Goal: Navigation & Orientation: Find specific page/section

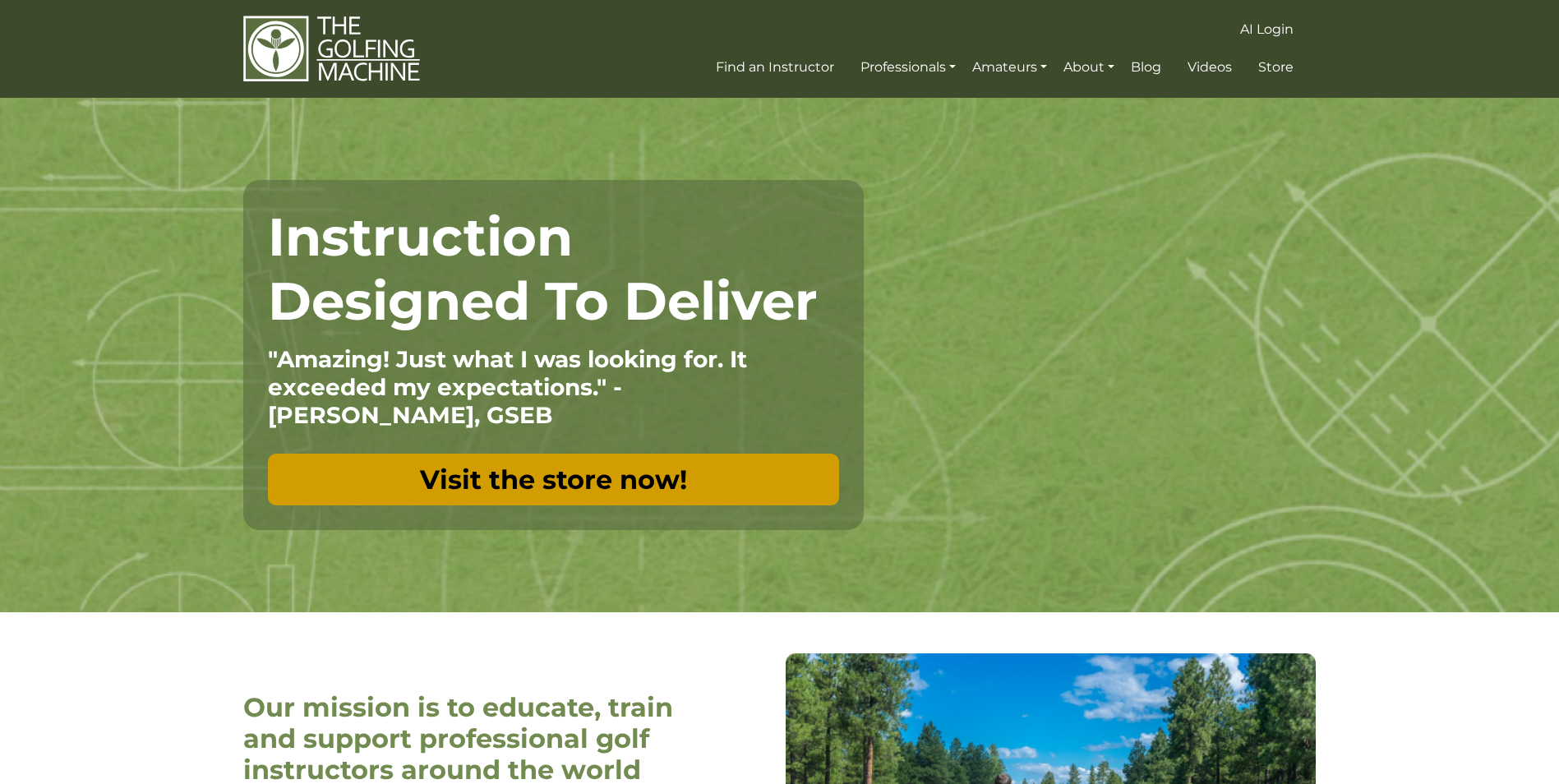
click at [624, 492] on link "Visit the store now!" at bounding box center [553, 479] width 571 height 51
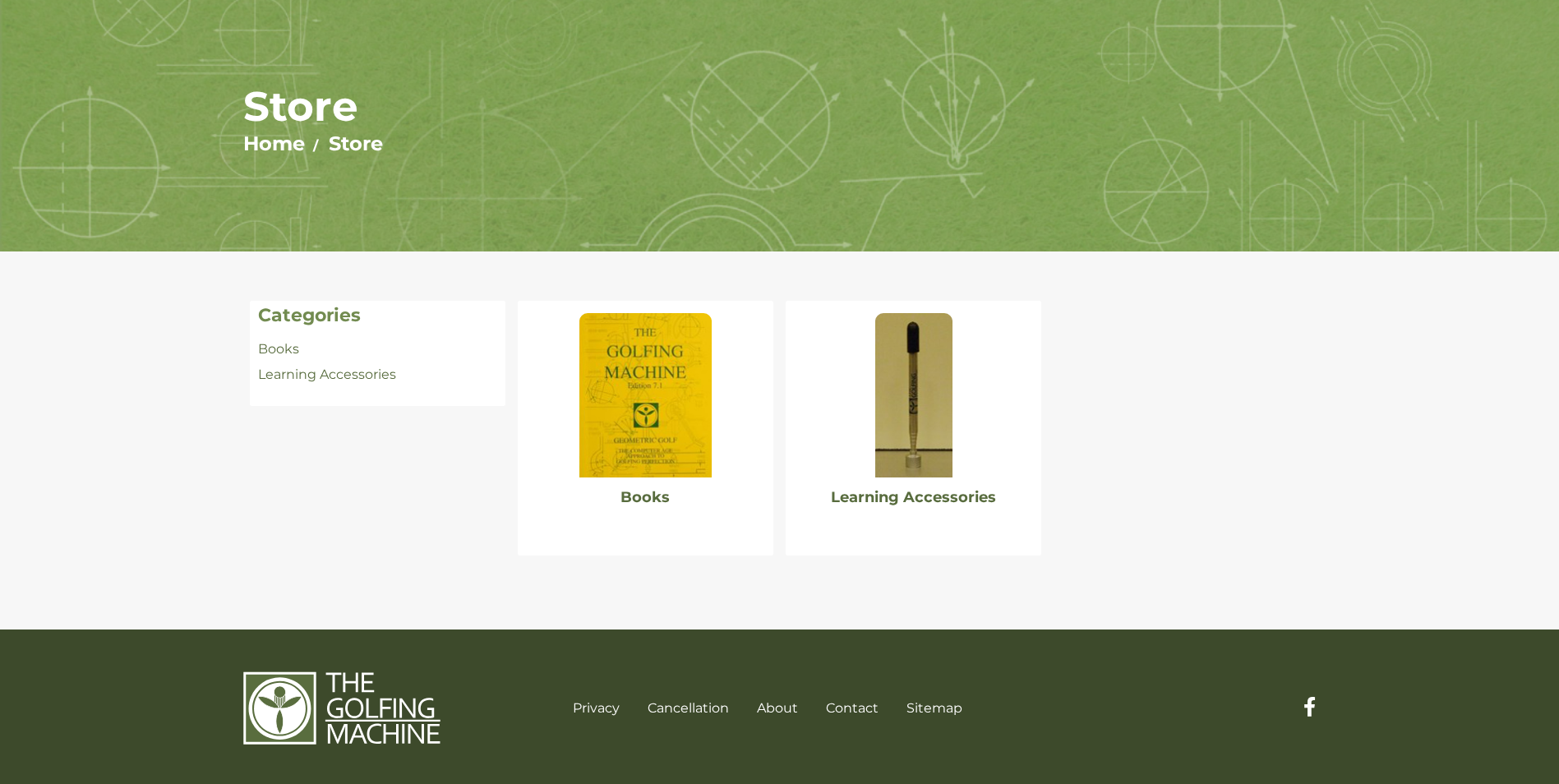
scroll to position [102, 0]
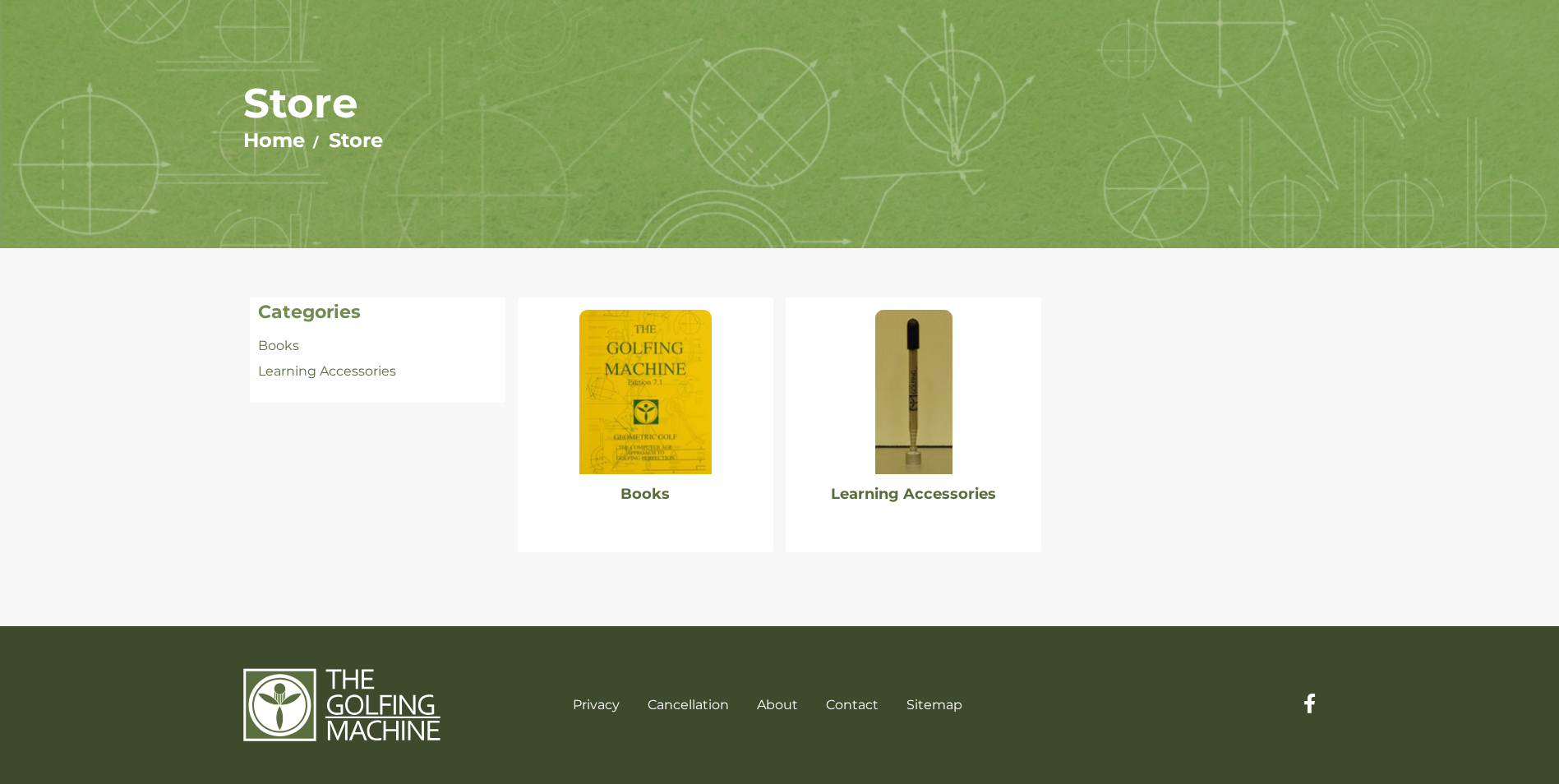
click at [639, 460] on img at bounding box center [645, 392] width 132 height 164
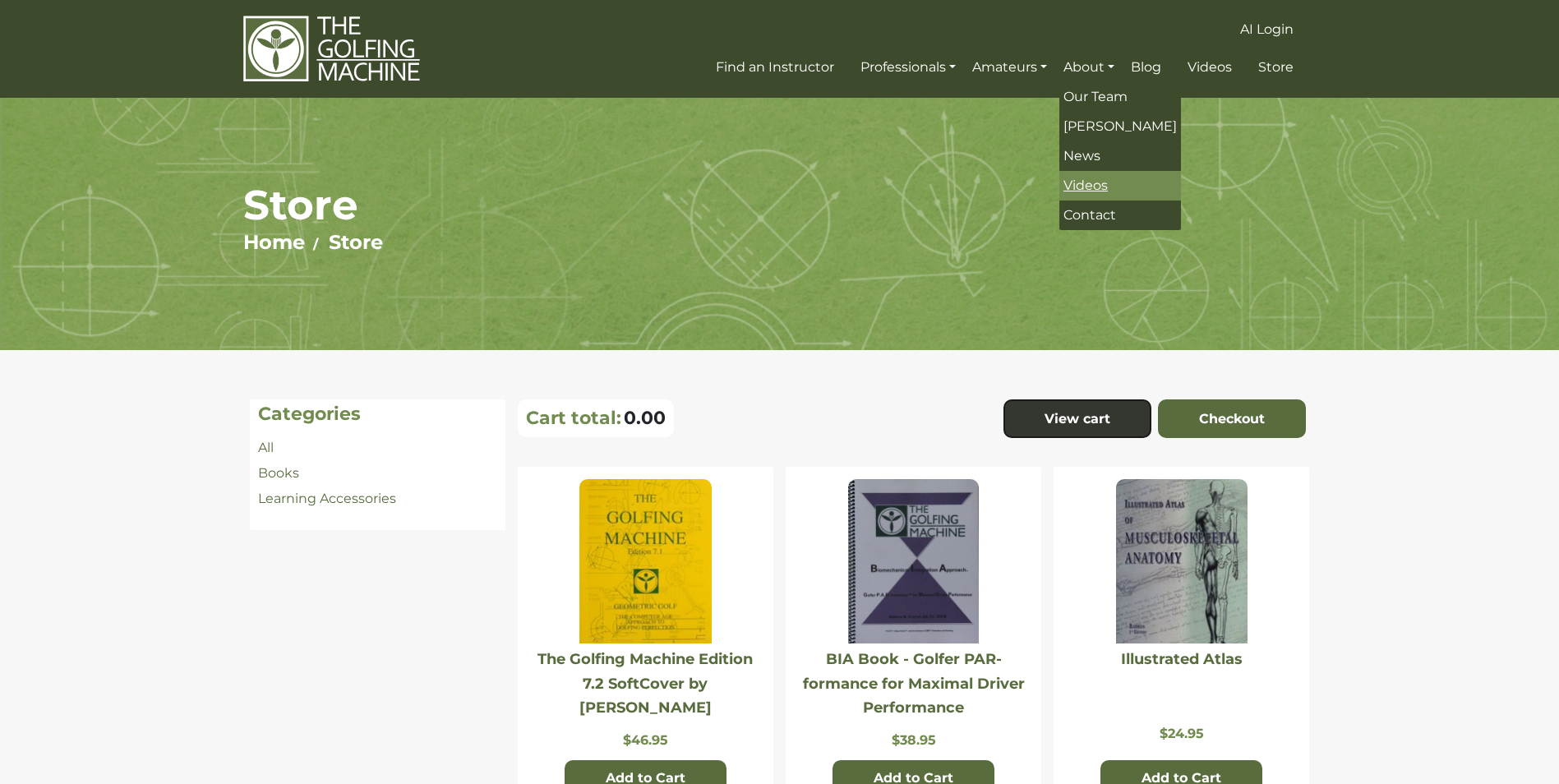
click at [1077, 183] on span "Videos" at bounding box center [1086, 185] width 45 height 16
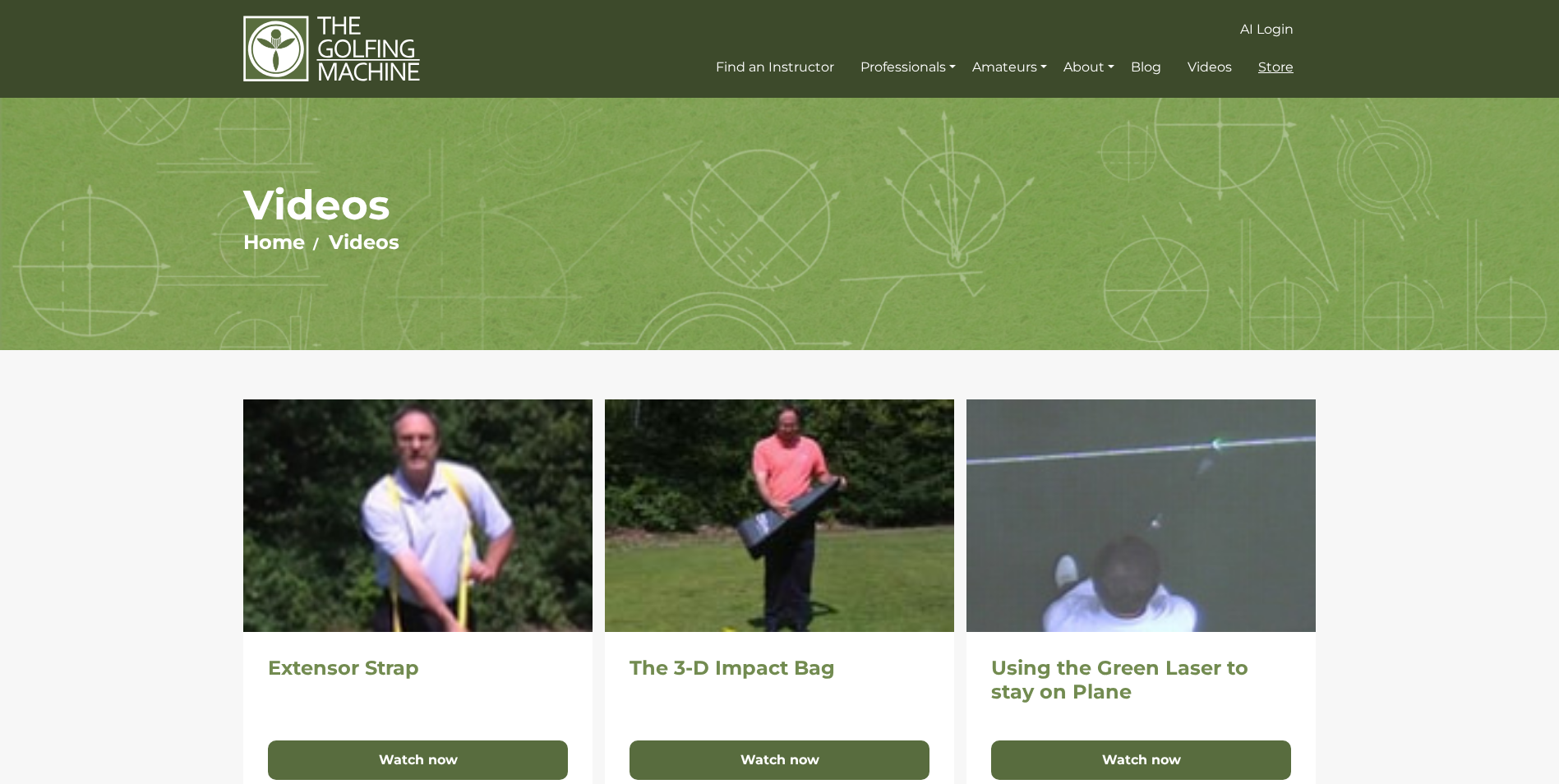
click at [1268, 69] on span "Store" at bounding box center [1275, 66] width 36 height 16
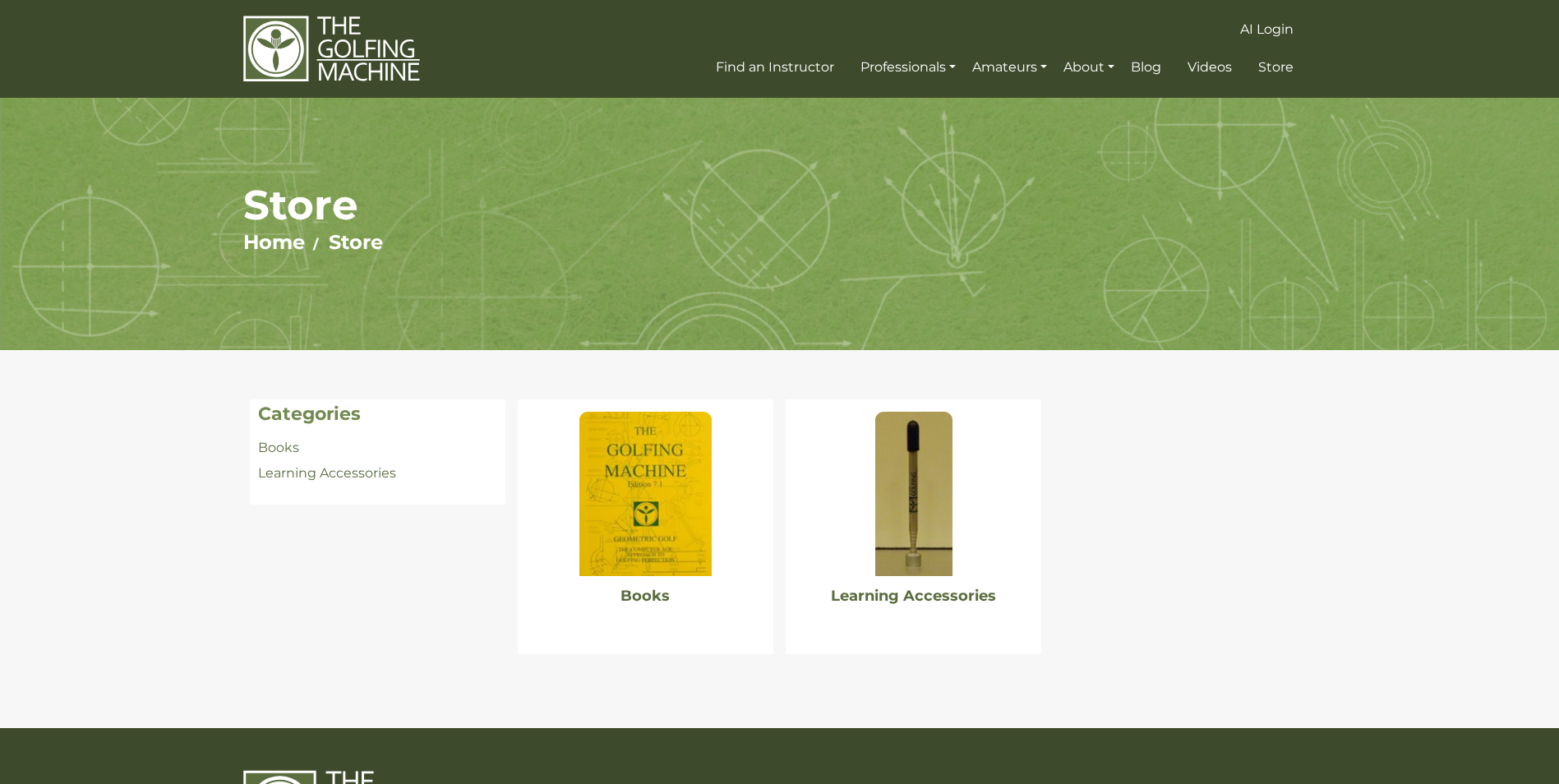
click at [884, 501] on img at bounding box center [914, 494] width 77 height 164
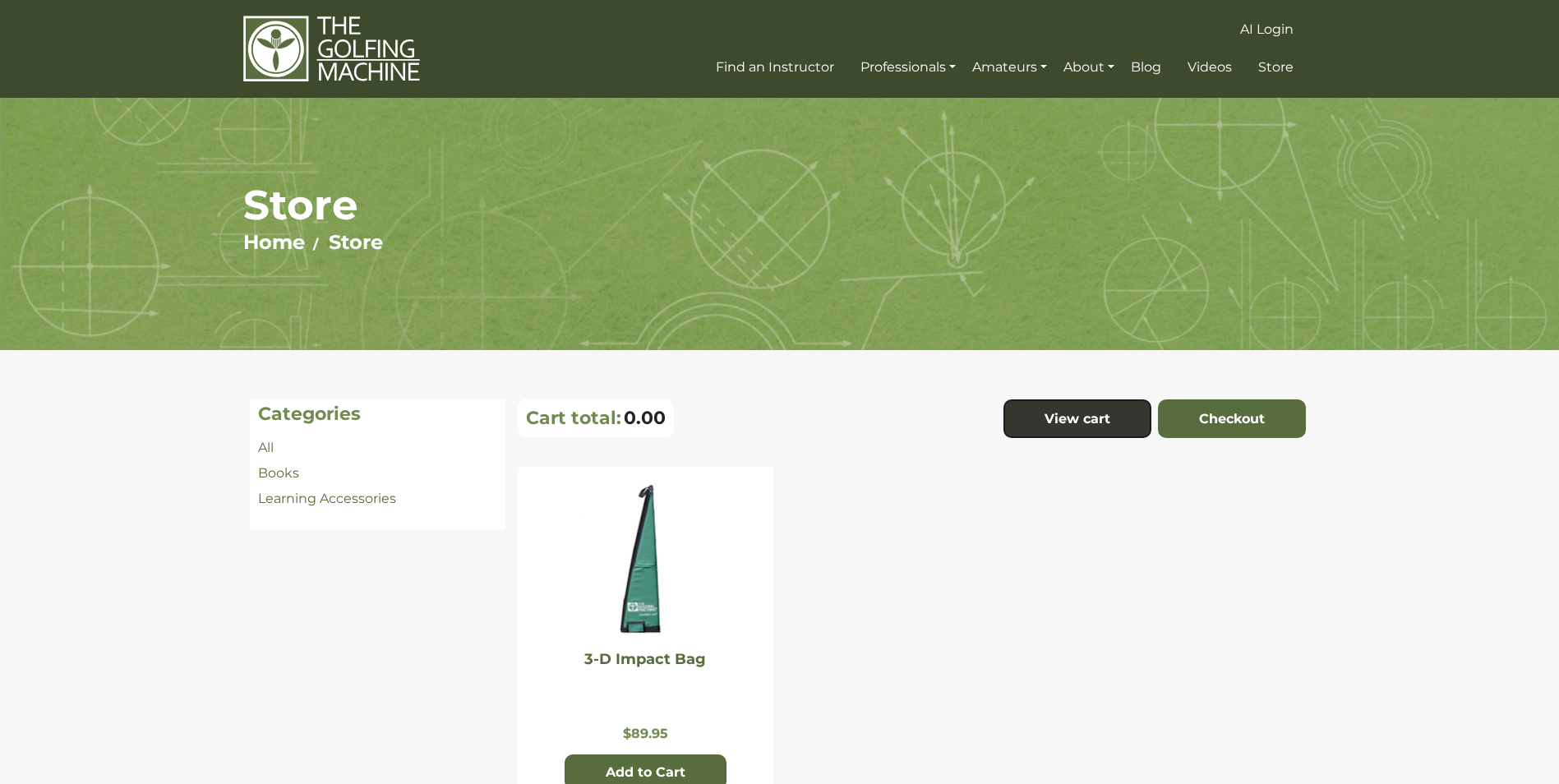
click at [342, 62] on img at bounding box center [331, 49] width 177 height 68
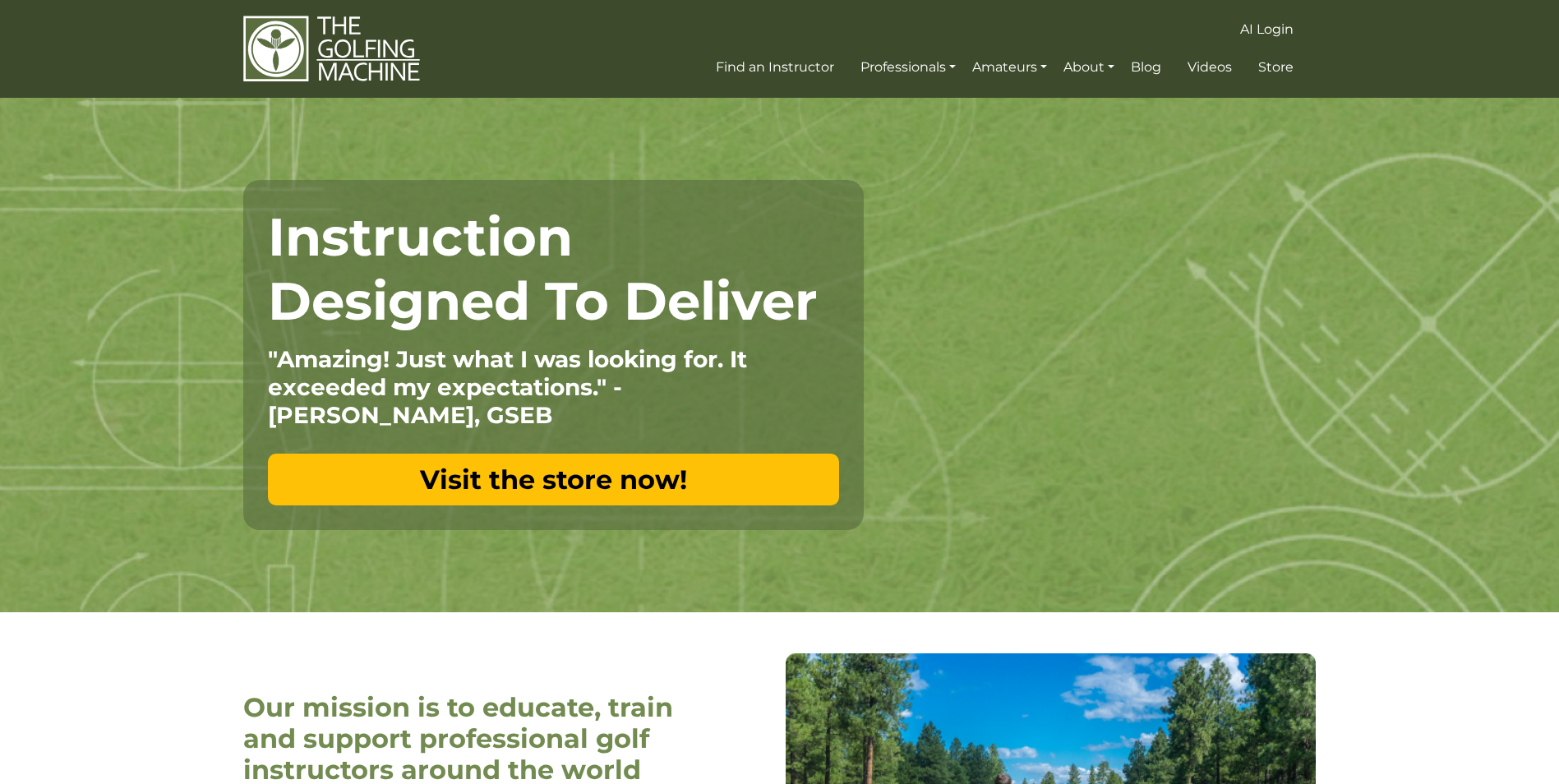
click at [352, 44] on img at bounding box center [331, 49] width 177 height 68
